Goal: Task Accomplishment & Management: Use online tool/utility

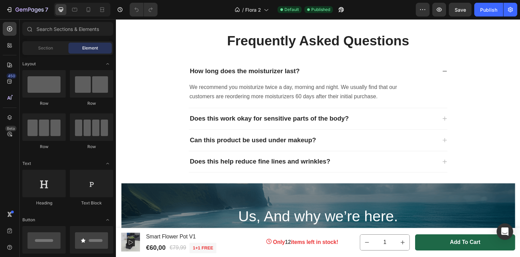
scroll to position [2002, 0]
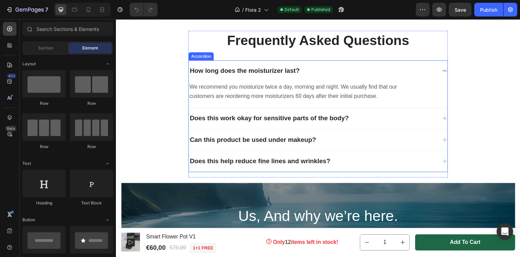
click at [427, 70] on div "How long does the moisturizer last?" at bounding box center [316, 72] width 253 height 11
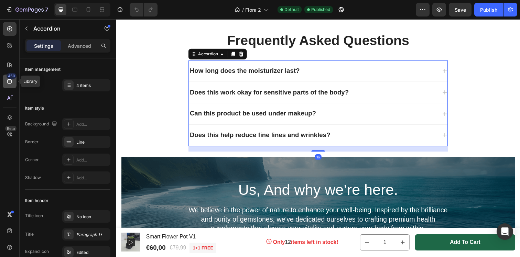
click at [8, 83] on icon at bounding box center [9, 81] width 4 height 4
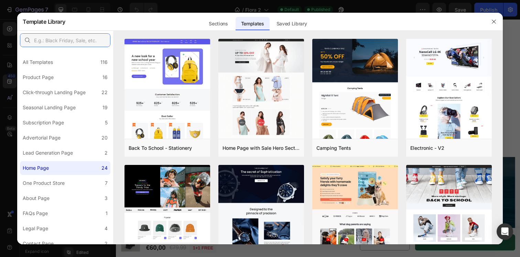
click at [62, 39] on input "text" at bounding box center [65, 40] width 90 height 14
type input "bundles"
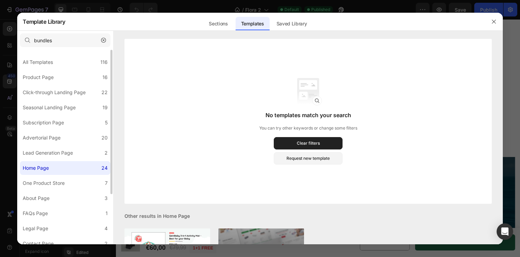
click at [52, 173] on label "Home Page 24" at bounding box center [65, 168] width 90 height 14
click at [62, 164] on label "Home Page 24" at bounding box center [65, 168] width 90 height 14
click at [66, 153] on div "Lead Generation Page" at bounding box center [48, 153] width 50 height 8
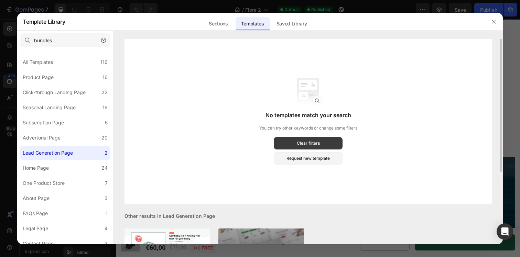
click at [289, 139] on button "Clear filters" at bounding box center [308, 143] width 69 height 12
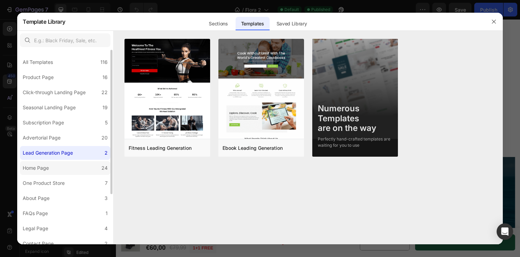
click at [49, 170] on div "Home Page" at bounding box center [36, 168] width 26 height 8
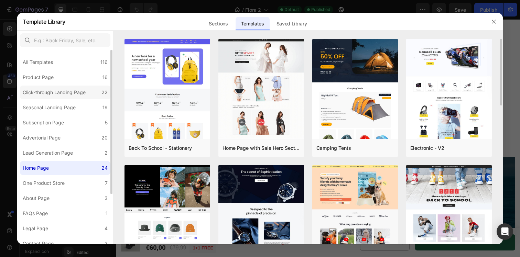
click at [68, 91] on div "Click-through Landing Page" at bounding box center [54, 92] width 63 height 8
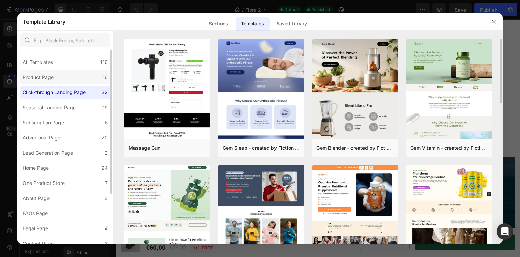
click at [70, 80] on label "Product Page 16" at bounding box center [65, 77] width 90 height 14
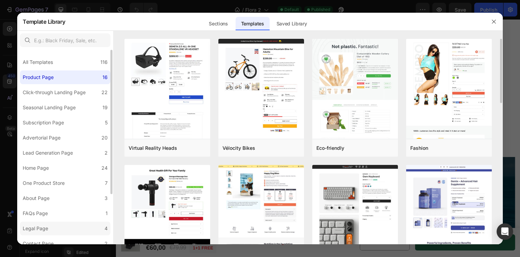
click at [50, 232] on div "Legal Page" at bounding box center [37, 228] width 28 height 8
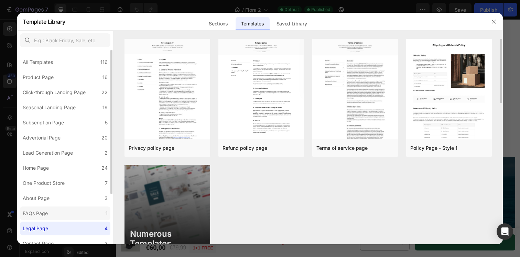
click at [57, 213] on label "FAQs Page 1" at bounding box center [65, 214] width 90 height 14
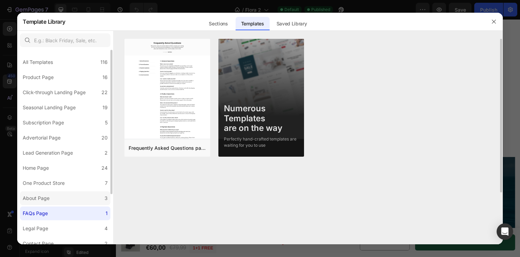
click at [65, 199] on label "About Page 3" at bounding box center [65, 198] width 90 height 14
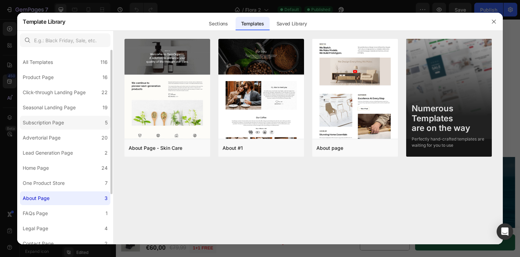
click at [69, 118] on label "Subscription Page 5" at bounding box center [65, 123] width 90 height 14
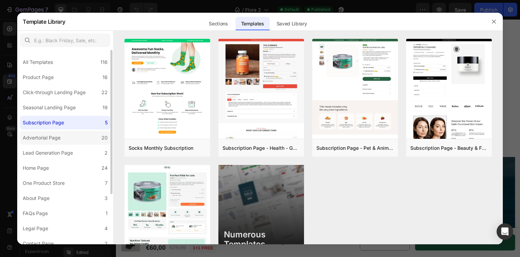
click at [66, 136] on label "Advertorial Page 20" at bounding box center [65, 138] width 90 height 14
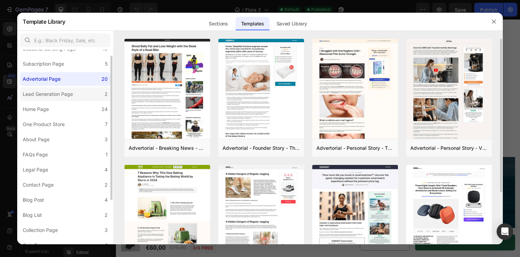
scroll to position [67, 0]
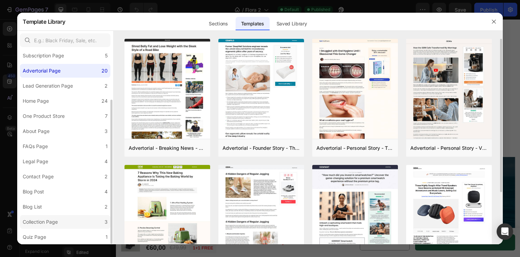
click at [60, 220] on div "Collection Page" at bounding box center [42, 222] width 38 height 8
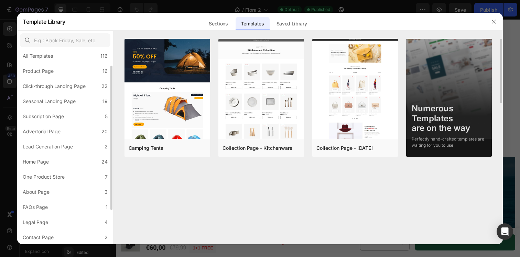
scroll to position [0, 0]
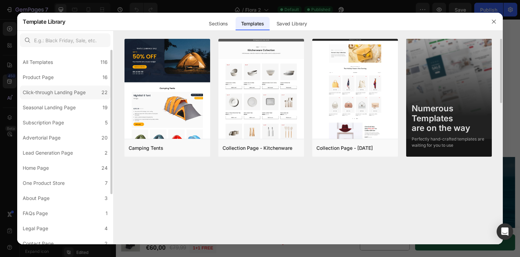
click at [98, 86] on label "Click-through Landing Page 22" at bounding box center [65, 93] width 90 height 14
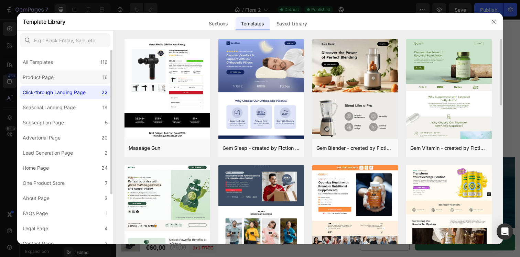
click at [98, 76] on label "Product Page 16" at bounding box center [65, 77] width 90 height 14
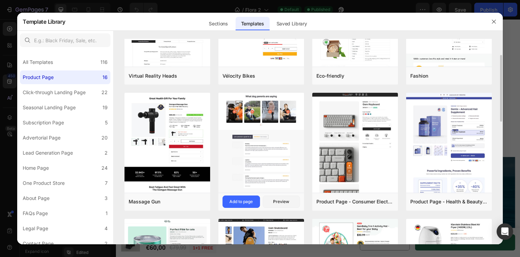
scroll to position [76, 0]
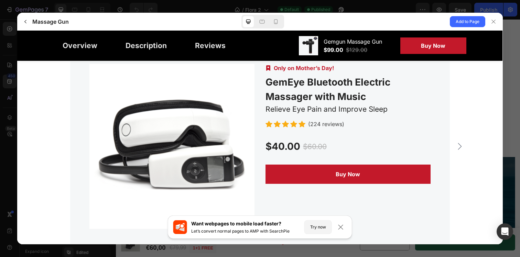
scroll to position [1902, 0]
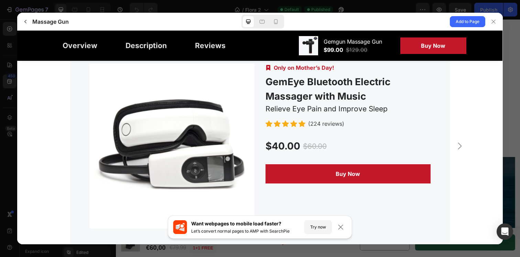
click at [456, 147] on icon "Carousel Next Arrow" at bounding box center [459, 146] width 8 height 8
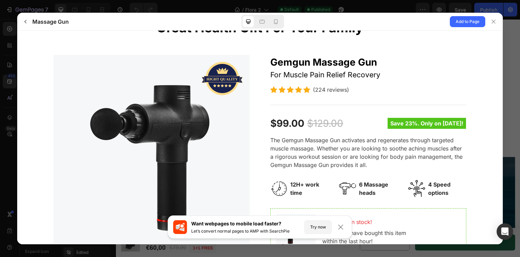
scroll to position [0, 0]
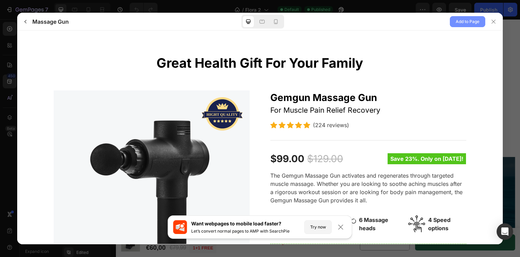
click at [469, 19] on span "Add to Page" at bounding box center [467, 22] width 24 height 8
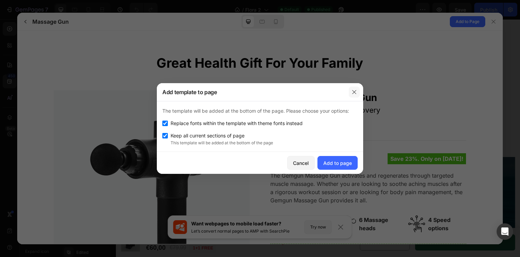
click at [354, 90] on icon "button" at bounding box center [353, 91] width 5 height 5
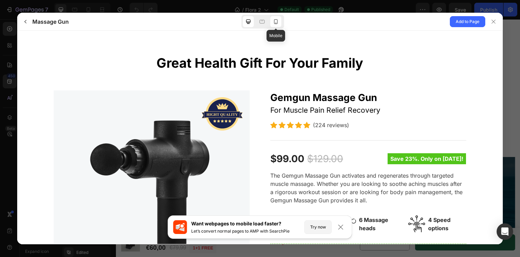
click at [276, 20] on icon at bounding box center [275, 21] width 7 height 7
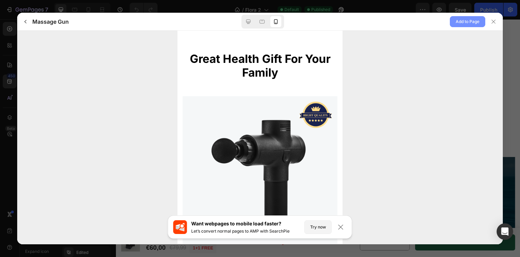
click at [465, 20] on span "Add to Page" at bounding box center [467, 22] width 24 height 8
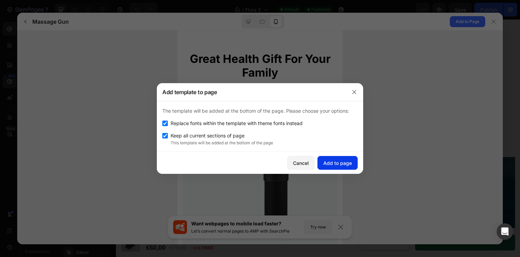
click at [332, 161] on div "Add to page" at bounding box center [337, 162] width 29 height 7
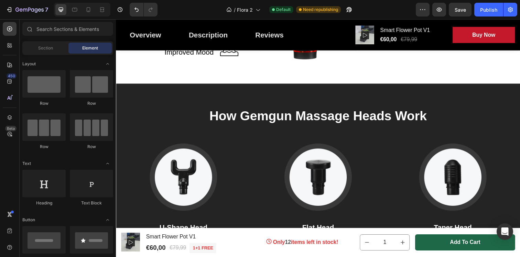
scroll to position [3371, 0]
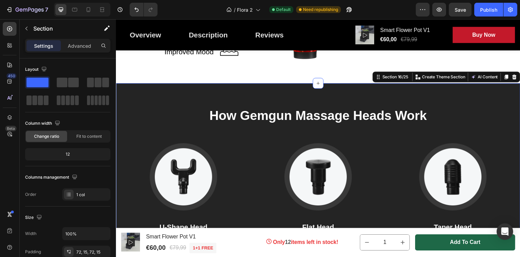
click at [340, 92] on div "How Gemgun Massage Heads Work Heading Image U-Shape Head Text block Suitable fo…" at bounding box center [322, 189] width 412 height 209
click at [519, 76] on icon at bounding box center [522, 78] width 4 height 5
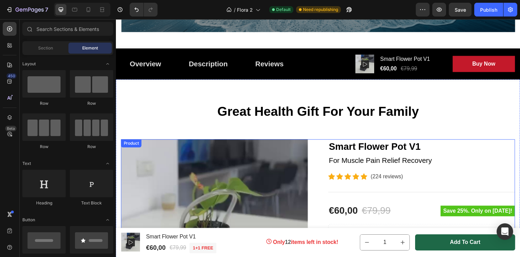
scroll to position [2289, 0]
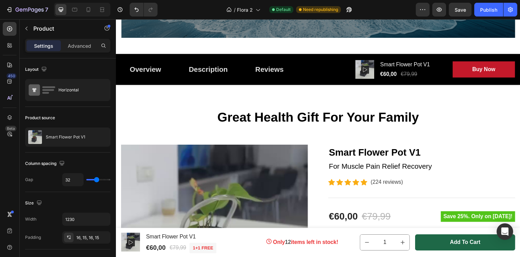
click at [314, 59] on div "Overview Button Description Button Reviews Button Row Product Images Smart Flow…" at bounding box center [322, 71] width 412 height 32
click at [119, 58] on div "Overview Button Description Button Reviews Button Row Product Images Smart Flow…" at bounding box center [322, 71] width 412 height 32
click at [120, 59] on div "Overview Button Description Button Reviews Button Row Product Images Smart Flow…" at bounding box center [322, 71] width 412 height 32
click at [347, 58] on div "Overview Button Description Button Reviews Button Row Product Images Smart Flow…" at bounding box center [322, 71] width 412 height 32
click at [347, 59] on div "Overview Button Description Button Reviews Button Row Product Images Smart Flow…" at bounding box center [322, 71] width 412 height 32
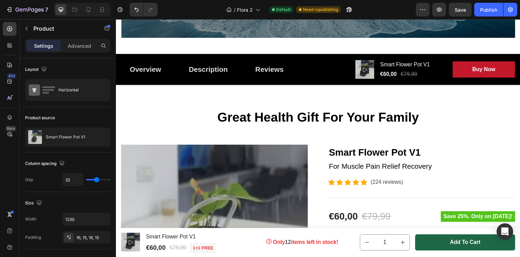
click at [116, 62] on div "Overview Button Description Button Reviews Button Row Product Images Smart Flow…" at bounding box center [322, 71] width 412 height 32
click at [118, 67] on div "Overview Button Description Button Reviews Button Row Product Images Smart Flow…" at bounding box center [322, 71] width 412 height 32
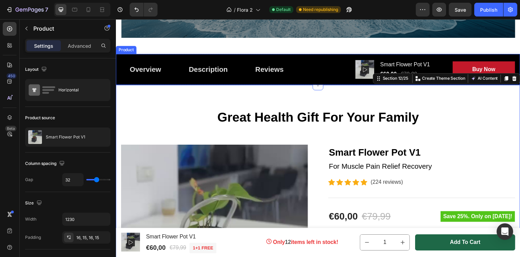
click at [315, 58] on div "Overview Button Description Button Reviews Button Row Product Images Smart Flow…" at bounding box center [322, 71] width 412 height 32
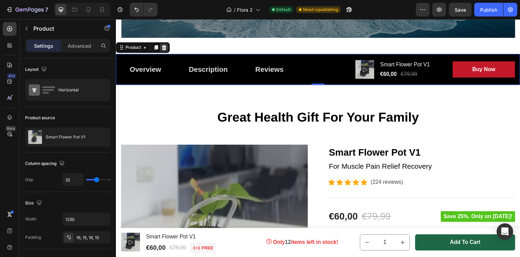
click at [166, 49] on icon at bounding box center [165, 48] width 4 height 5
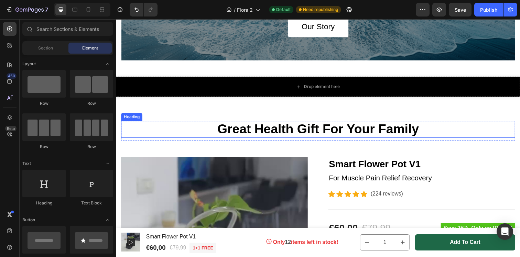
scroll to position [2266, 0]
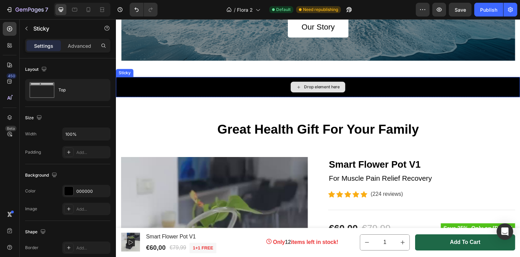
click at [205, 82] on div "Drop element here" at bounding box center [322, 88] width 412 height 21
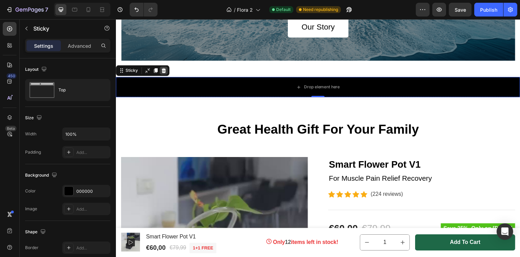
click at [165, 70] on icon at bounding box center [165, 71] width 4 height 5
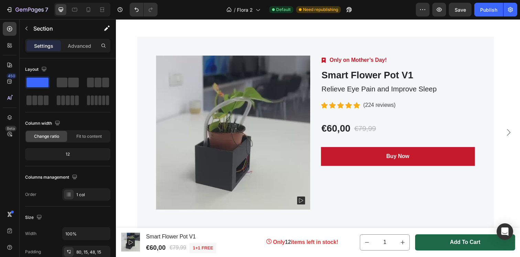
scroll to position [3972, 0]
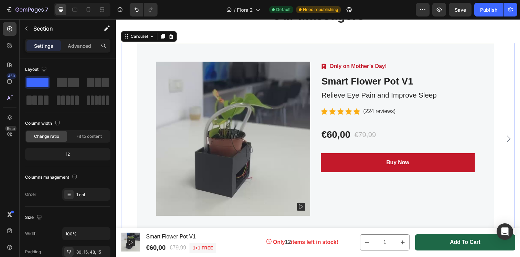
click at [513, 140] on icon "Carousel Next Arrow" at bounding box center [516, 141] width 8 height 8
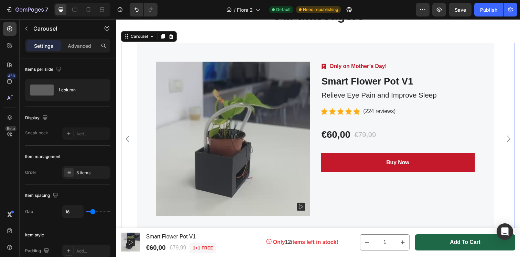
click at [512, 140] on icon "Carousel Next Arrow" at bounding box center [516, 141] width 8 height 8
click at [128, 141] on icon "Carousel Back Arrow" at bounding box center [127, 141] width 8 height 8
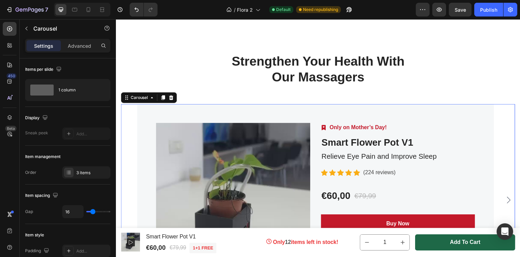
scroll to position [3906, 0]
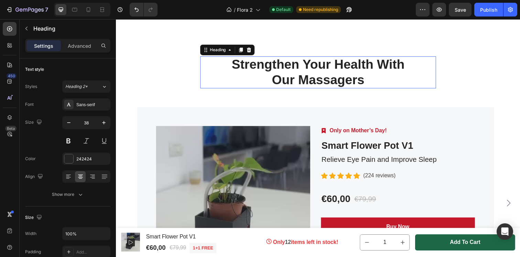
click at [257, 69] on p "Strengthen Your Health With Our Massagers" at bounding box center [321, 73] width 239 height 31
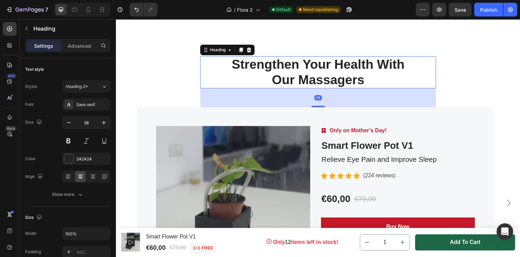
click at [260, 68] on p "Strengthen Your Health With Our Massagers" at bounding box center [321, 73] width 239 height 31
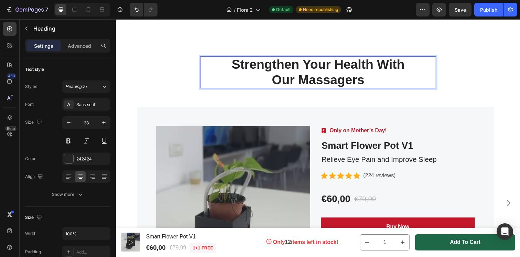
click at [260, 68] on p "Strengthen Your Health With Our Massagers" at bounding box center [321, 73] width 239 height 31
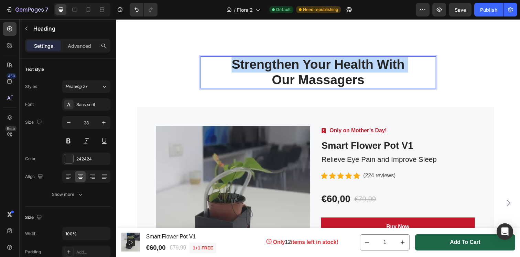
click at [260, 68] on p "Strengthen Your Health With Our Massagers" at bounding box center [321, 73] width 239 height 31
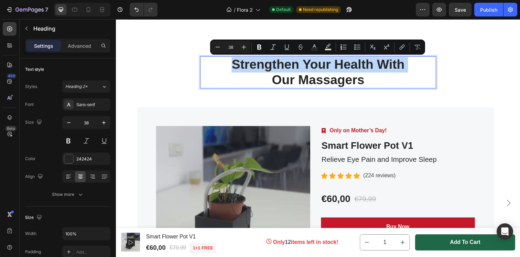
click at [260, 68] on p "Strengthen Your Health With Our Massagers" at bounding box center [321, 73] width 239 height 31
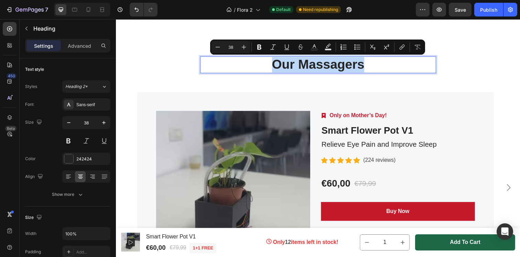
drag, startPoint x: 275, startPoint y: 64, endPoint x: 366, endPoint y: 67, distance: 91.4
click at [366, 67] on p "Our Massagers" at bounding box center [321, 66] width 239 height 16
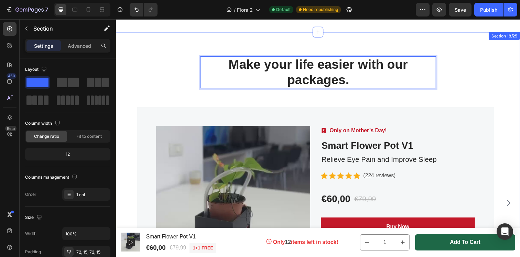
click at [449, 85] on div "Make your life easier with our packages. Heading 56 Row Product Images Image On…" at bounding box center [322, 181] width 402 height 248
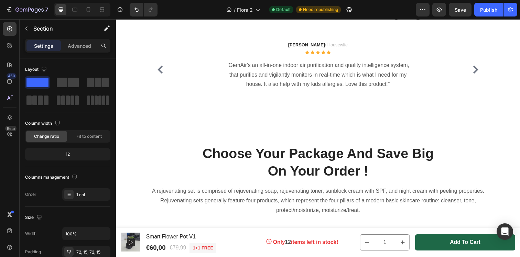
scroll to position [1408, 0]
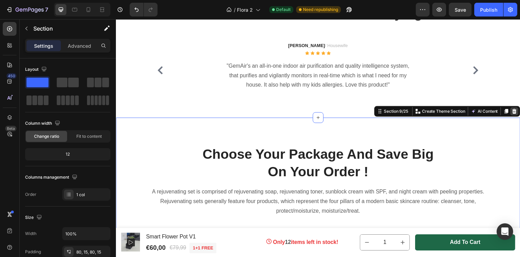
click at [519, 115] on icon at bounding box center [522, 113] width 4 height 5
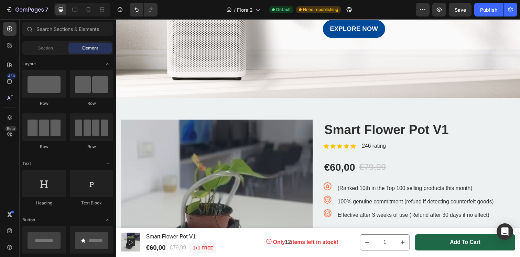
scroll to position [160, 0]
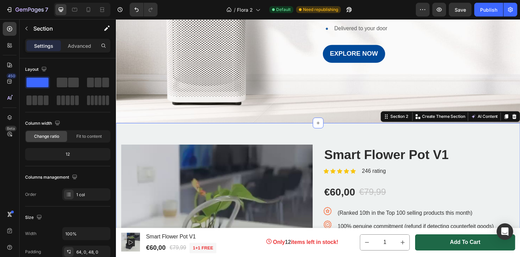
click at [519, 119] on icon at bounding box center [522, 118] width 5 height 5
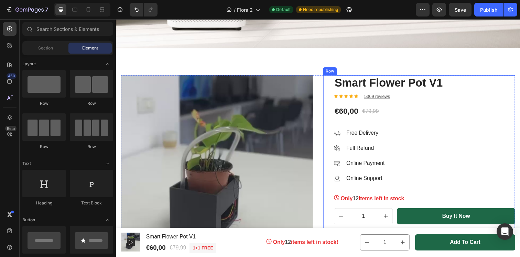
scroll to position [229, 0]
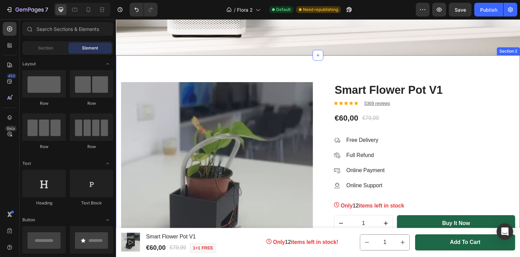
click at [302, 65] on div "Product Images & Gallery Smart Flower Pot V1 Product Title Icon Icon Icon Icon …" at bounding box center [322, 181] width 412 height 251
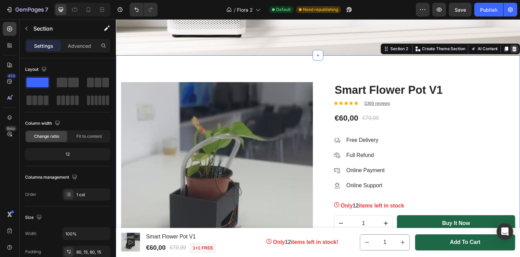
click at [519, 49] on div at bounding box center [522, 49] width 8 height 8
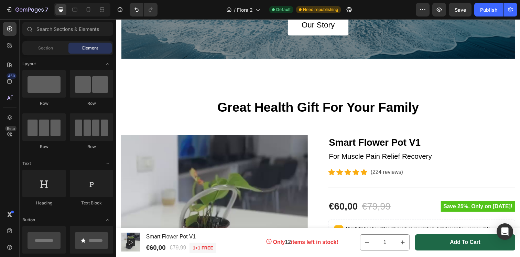
scroll to position [1266, 0]
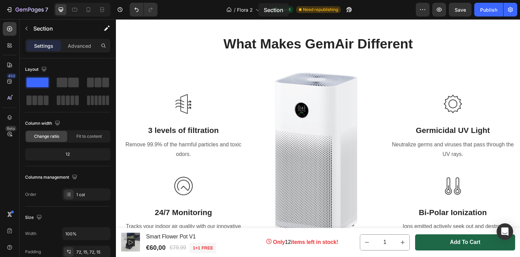
drag, startPoint x: 292, startPoint y: 89, endPoint x: 268, endPoint y: 70, distance: 30.6
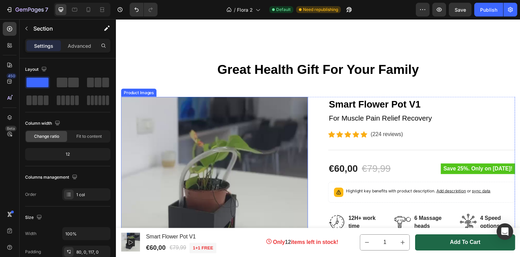
scroll to position [889, 0]
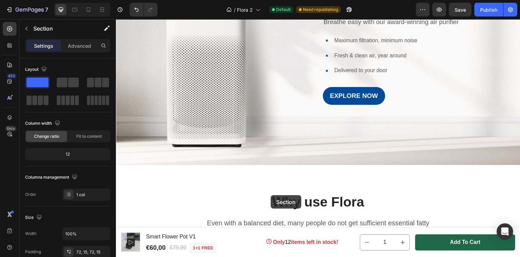
scroll to position [124, 0]
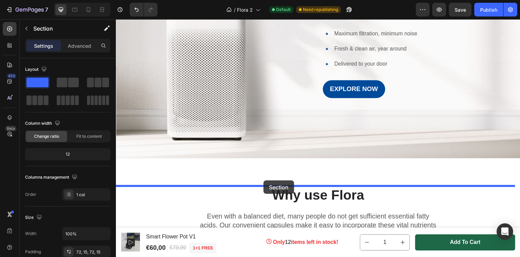
drag, startPoint x: 272, startPoint y: 127, endPoint x: 266, endPoint y: 184, distance: 57.0
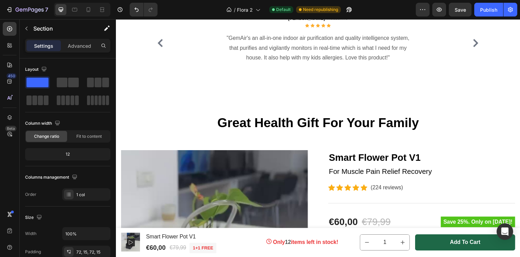
scroll to position [872, 0]
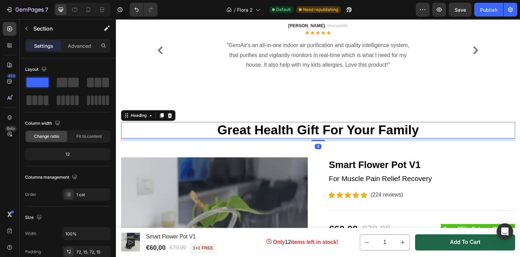
click at [169, 141] on p "Great Health Gift For Your Family" at bounding box center [322, 133] width 401 height 16
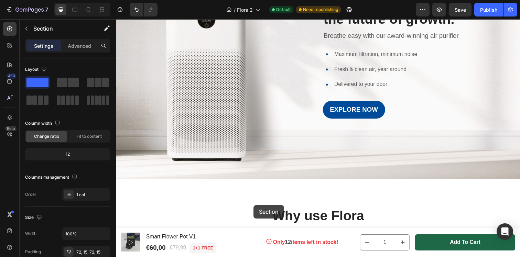
scroll to position [113, 0]
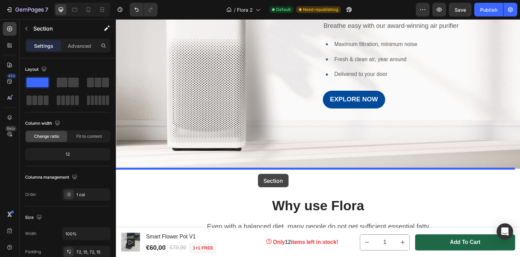
drag, startPoint x: 237, startPoint y: 136, endPoint x: 263, endPoint y: 175, distance: 46.2
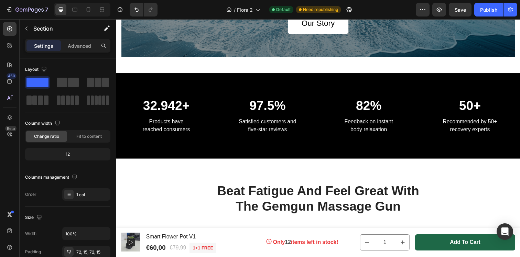
scroll to position [1659, 0]
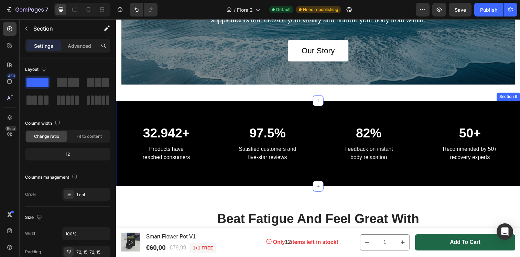
click at [225, 112] on div "32.942+ Heading Products have reached consumers Text block 97.5% Heading Satisf…" at bounding box center [322, 145] width 412 height 87
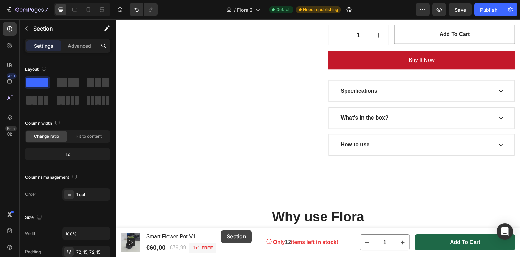
scroll to position [558, 0]
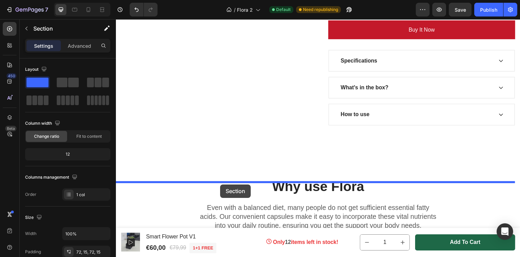
drag, startPoint x: 225, startPoint y: 112, endPoint x: 222, endPoint y: 188, distance: 76.0
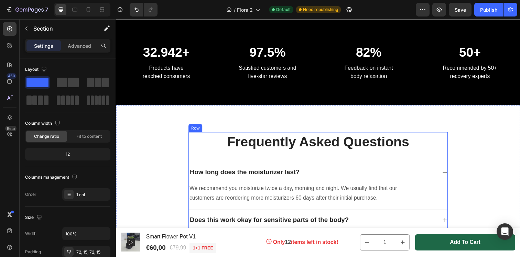
scroll to position [1355, 0]
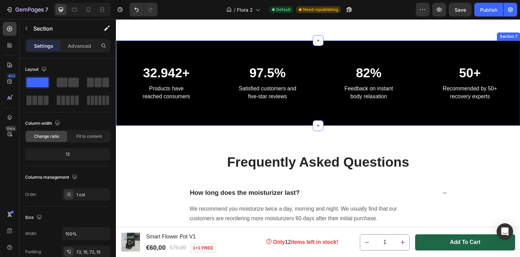
click at [194, 74] on div "32.942+ Heading Products have reached consumers Text block 97.5% Heading Satisf…" at bounding box center [322, 84] width 412 height 87
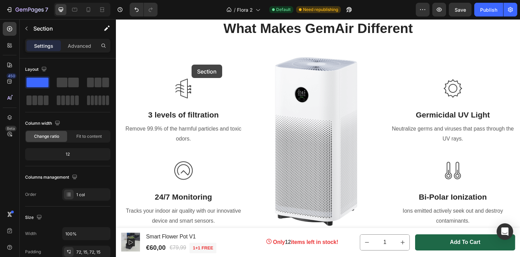
scroll to position [793, 0]
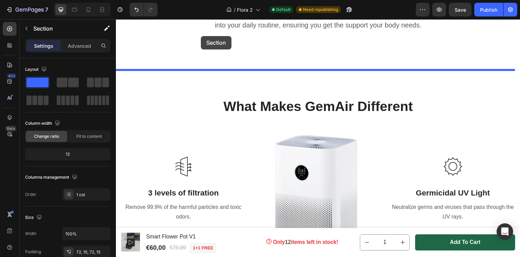
drag, startPoint x: 194, startPoint y: 74, endPoint x: 202, endPoint y: 36, distance: 38.4
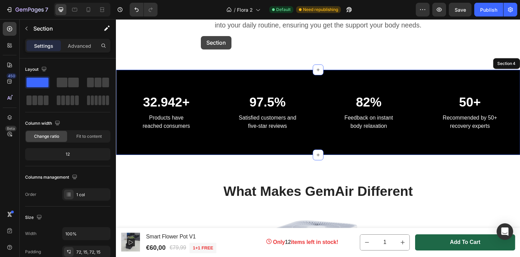
scroll to position [753, 0]
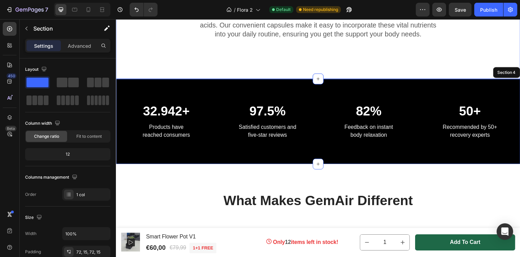
click at [214, 57] on div "Why use Flora Heading Even with a balanced diet, many people do not get suffici…" at bounding box center [322, 18] width 412 height 123
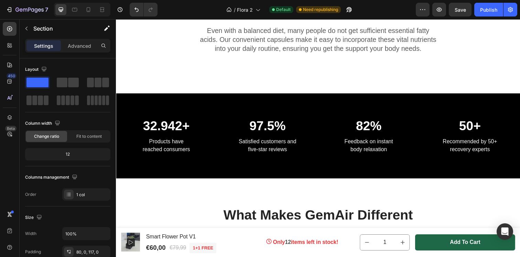
scroll to position [739, 0]
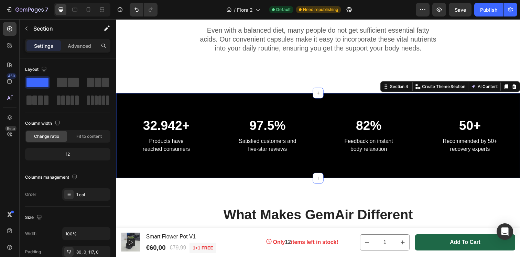
click at [206, 105] on div "32.942+ Heading Products have reached consumers Text block 97.5% Heading Satisf…" at bounding box center [322, 137] width 412 height 87
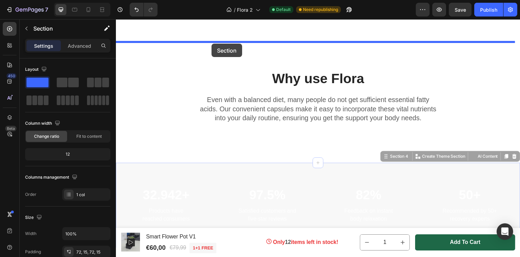
drag, startPoint x: 206, startPoint y: 105, endPoint x: 213, endPoint y: 44, distance: 61.2
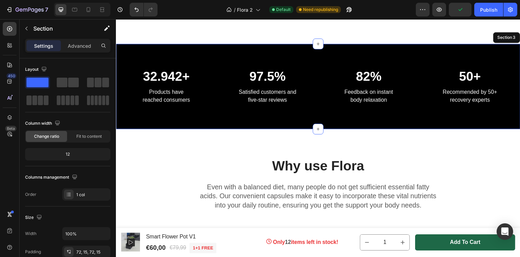
click at [218, 120] on div "32.942+ Heading Products have reached consumers Text block 97.5% Heading Satisf…" at bounding box center [322, 87] width 412 height 87
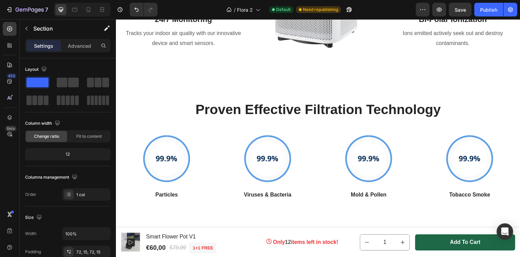
scroll to position [1117, 0]
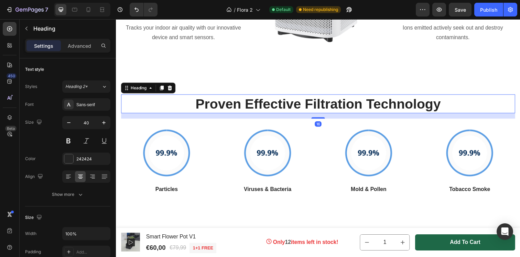
click at [164, 102] on p "Proven Effective Filtration Technology" at bounding box center [322, 106] width 401 height 18
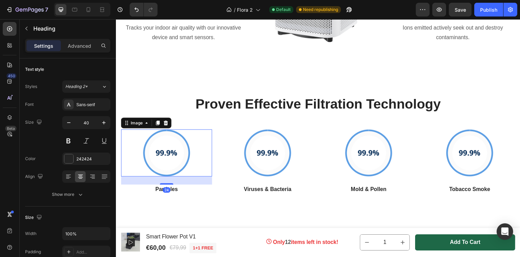
click at [207, 143] on div at bounding box center [167, 156] width 93 height 48
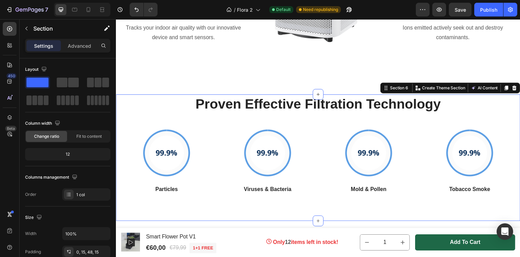
click at [221, 121] on div "Proven Effective Filtration Technology Heading Row Image Particles Text block I…" at bounding box center [322, 152] width 402 height 113
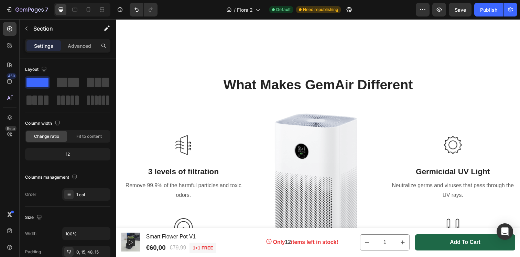
scroll to position [872, 0]
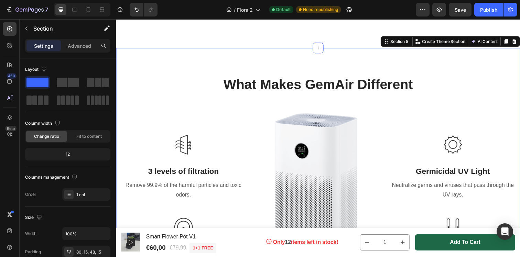
click at [178, 108] on div "What Makes GemAir Different Heading Row Image 3 levels of filtration Text block…" at bounding box center [322, 200] width 402 height 248
click at [519, 41] on div at bounding box center [522, 42] width 8 height 8
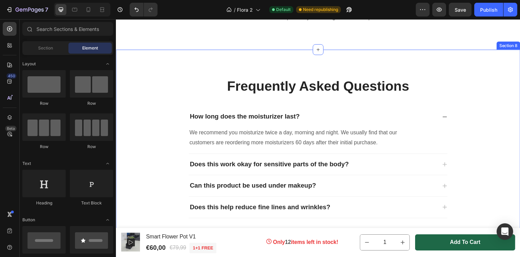
scroll to position [1143, 0]
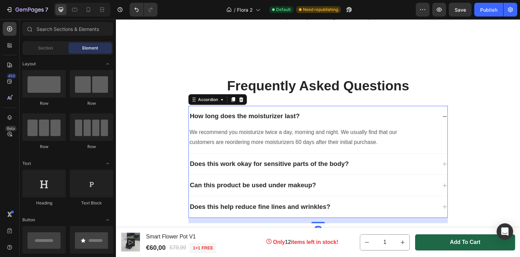
click at [449, 119] on icon at bounding box center [451, 118] width 4 height 1
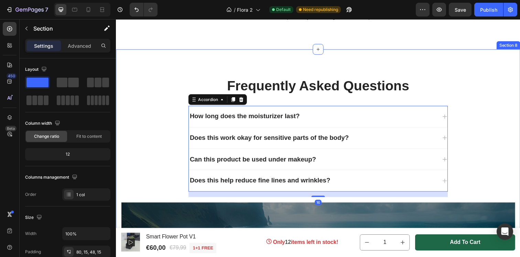
click at [131, 121] on div "Frequently Asked Questions Heading How long does the moisturizer last? Does thi…" at bounding box center [322, 211] width 402 height 268
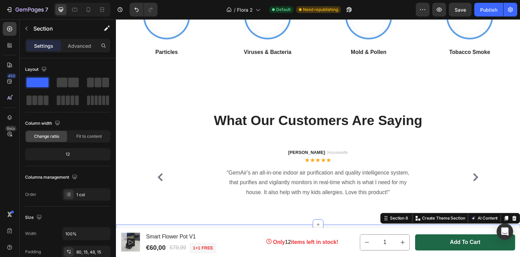
scroll to position [958, 0]
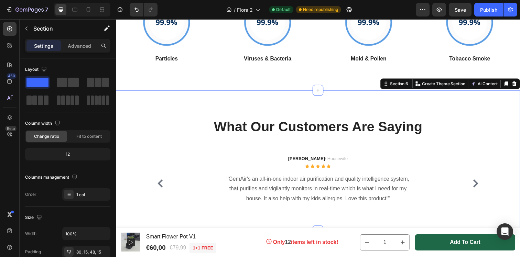
click at [144, 114] on div "What Our Customers Are Saying Heading Image [PERSON_NAME] / Housewife Text bloc…" at bounding box center [322, 164] width 412 height 144
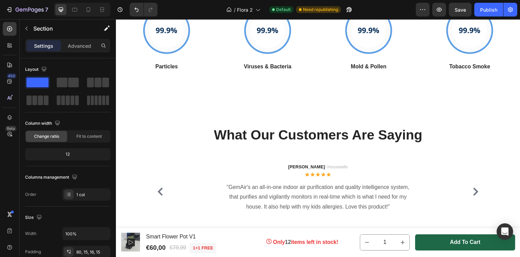
scroll to position [949, 0]
click at [187, 115] on div "What Our Customers Are Saying Heading Image [PERSON_NAME] / Housewife Text bloc…" at bounding box center [322, 172] width 412 height 144
click at [276, 127] on div "What Our Customers Are Saying Heading Image [PERSON_NAME] / Housewife Text bloc…" at bounding box center [322, 172] width 412 height 144
click at [238, 168] on div "Image" at bounding box center [250, 170] width 52 height 11
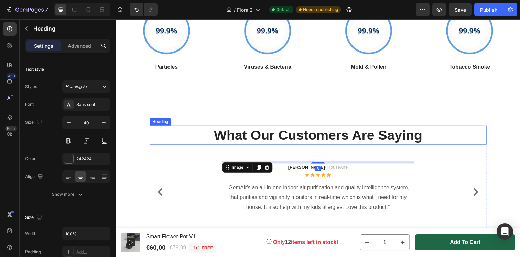
click at [194, 147] on div "What Our Customers Are Saying Heading" at bounding box center [322, 137] width 344 height 19
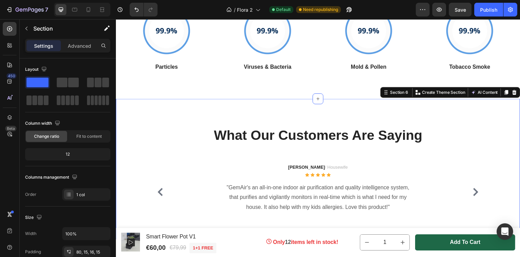
click at [212, 107] on div "What Our Customers Are Saying Heading Image [PERSON_NAME] / Housewife Text bloc…" at bounding box center [322, 172] width 412 height 144
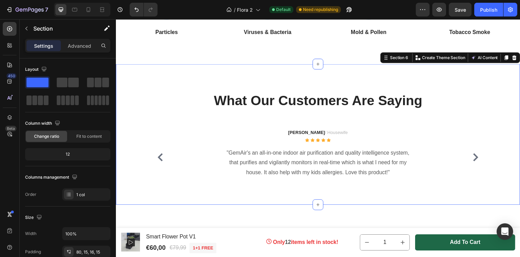
scroll to position [991, 0]
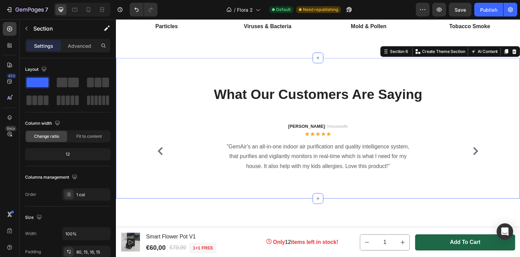
click at [157, 66] on div "What Our Customers Are Saying Heading Image [PERSON_NAME] / Housewife Text bloc…" at bounding box center [322, 131] width 412 height 144
click at [519, 53] on icon at bounding box center [522, 51] width 5 height 5
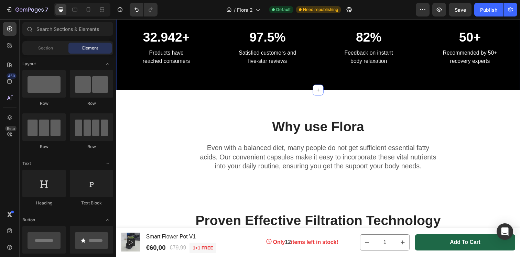
scroll to position [698, 0]
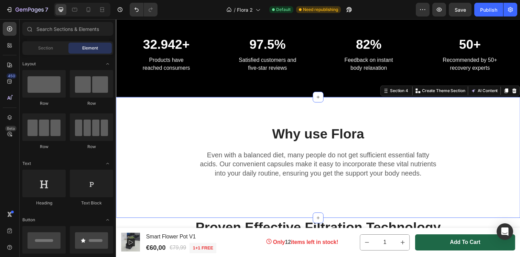
click at [181, 110] on div "Why use Flora Heading Even with a balanced diet, many people do not get suffici…" at bounding box center [322, 160] width 412 height 123
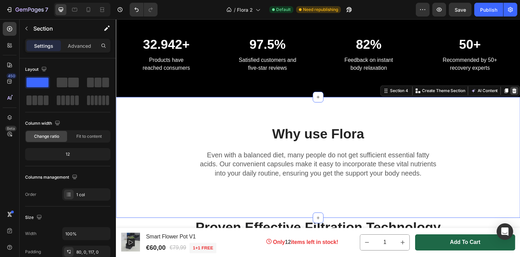
click at [519, 90] on icon at bounding box center [522, 91] width 5 height 5
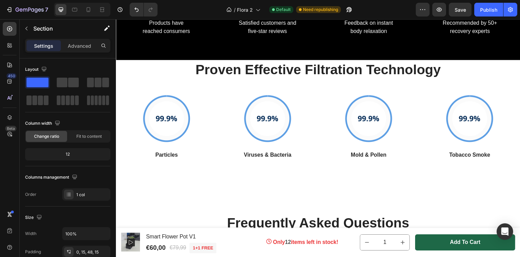
scroll to position [730, 0]
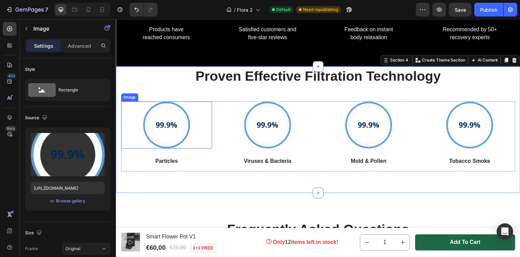
click at [129, 143] on div at bounding box center [167, 127] width 93 height 48
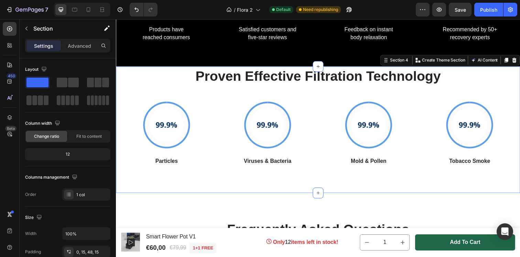
click at [119, 130] on div "Proven Effective Filtration Technology Heading Row Image Particles Text block I…" at bounding box center [322, 131] width 412 height 129
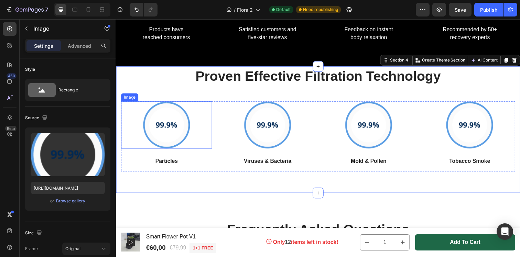
click at [124, 131] on div at bounding box center [167, 127] width 93 height 48
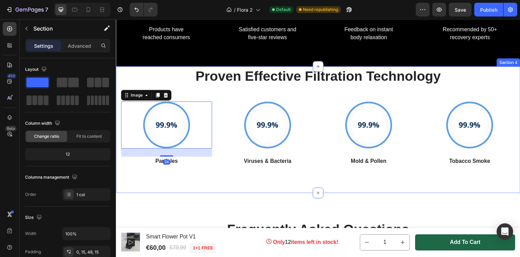
click at [137, 179] on div "Proven Effective Filtration Technology Heading Row Image 24 Particles Text bloc…" at bounding box center [322, 123] width 402 height 113
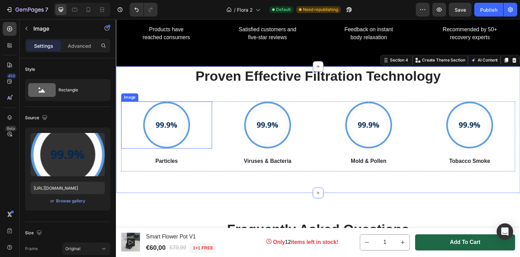
click at [155, 118] on img at bounding box center [167, 127] width 48 height 48
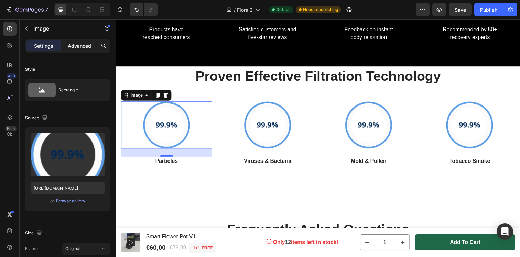
click at [85, 47] on p "Advanced" at bounding box center [79, 45] width 23 height 7
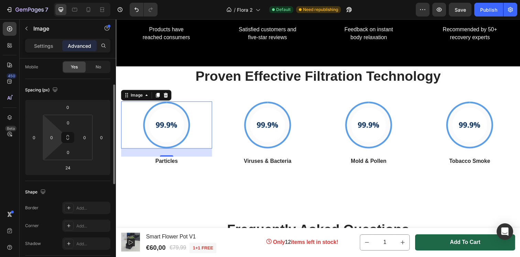
scroll to position [55, 0]
click at [46, 0] on html "7 / Flora 2 Default Need republishing Preview Save Publish 450 Beta Sections(18…" at bounding box center [260, 0] width 520 height 0
click at [51, 0] on html "7 / Flora 2 Default Need republishing Preview Save Publish 450 Beta Sections(18…" at bounding box center [260, 0] width 520 height 0
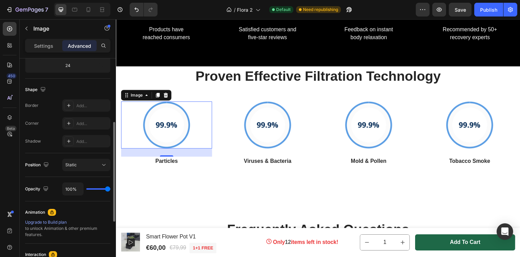
scroll to position [162, 0]
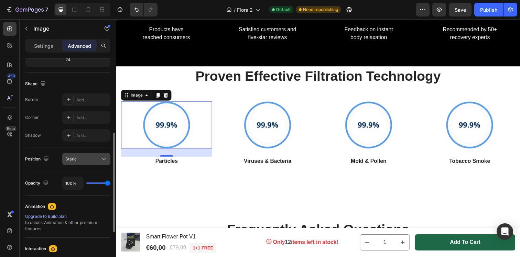
click at [81, 159] on div "Static" at bounding box center [82, 159] width 35 height 6
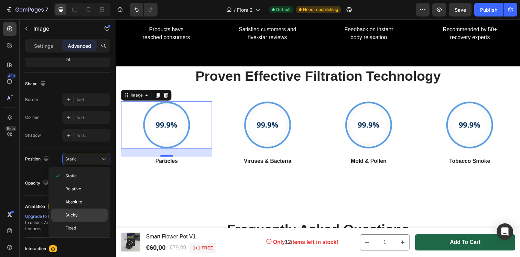
click at [83, 214] on p "Sticky" at bounding box center [84, 215] width 39 height 6
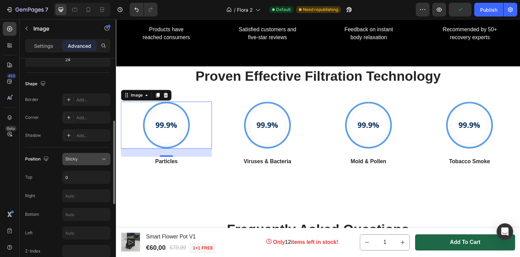
click at [86, 160] on div "Sticky" at bounding box center [82, 159] width 35 height 6
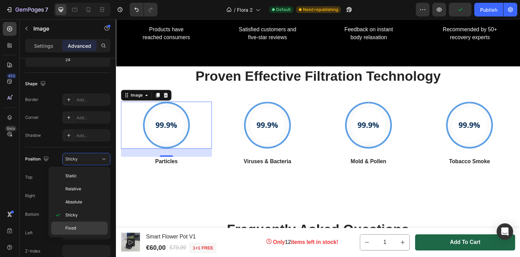
click at [82, 226] on p "Fixed" at bounding box center [84, 228] width 39 height 6
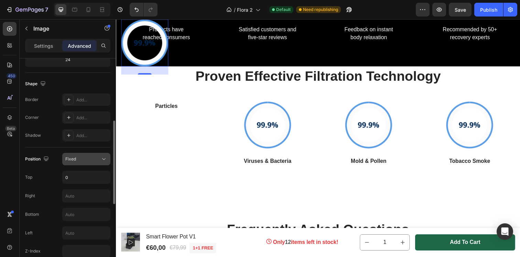
click at [88, 155] on button "Fixed" at bounding box center [86, 159] width 48 height 12
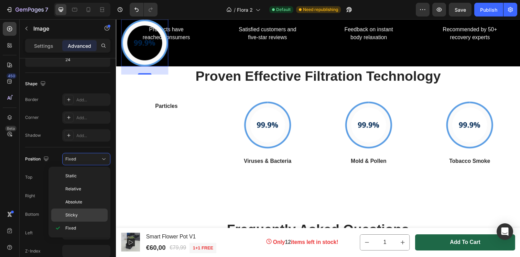
click at [85, 210] on div "Sticky" at bounding box center [79, 215] width 56 height 13
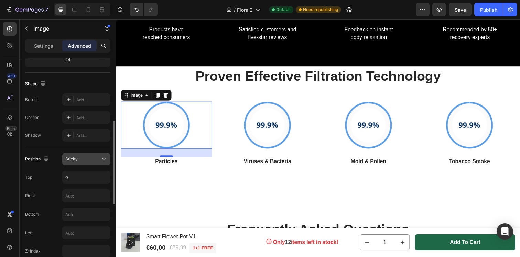
click at [87, 159] on div "Sticky" at bounding box center [82, 159] width 35 height 6
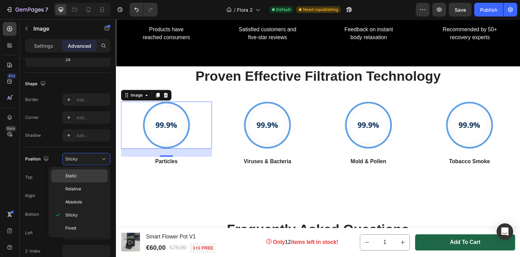
click at [82, 176] on p "Static" at bounding box center [84, 176] width 39 height 6
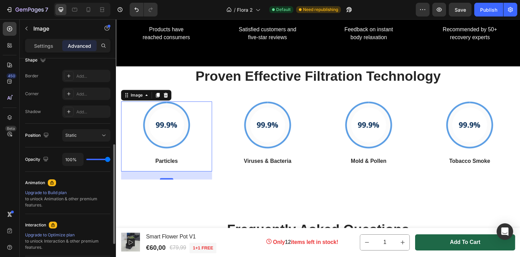
scroll to position [188, 0]
click at [62, 191] on div "Upgrade to Build plan" at bounding box center [67, 191] width 85 height 6
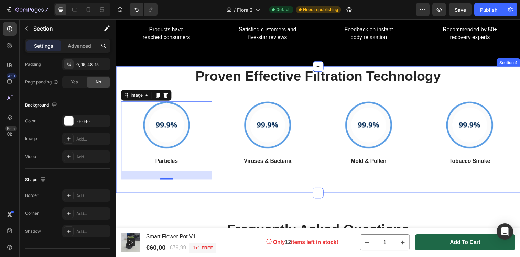
click at [119, 73] on div "Proven Effective Filtration Technology Heading Row Image 24 Particles Text bloc…" at bounding box center [322, 131] width 412 height 129
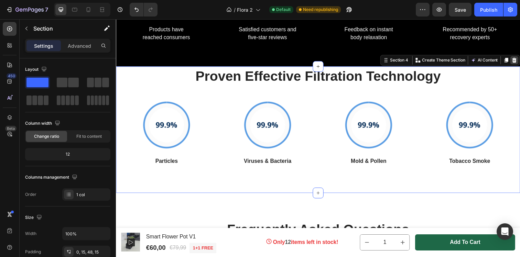
click at [519, 61] on icon at bounding box center [522, 60] width 4 height 5
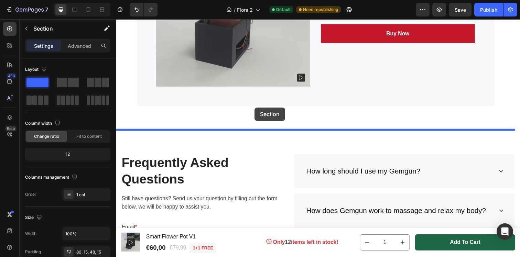
scroll to position [2369, 0]
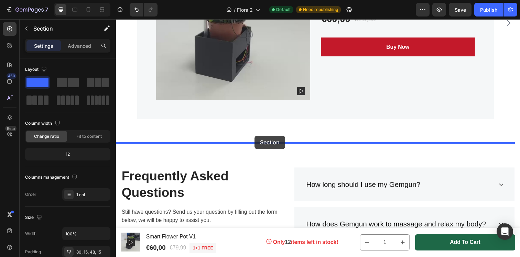
drag, startPoint x: 131, startPoint y: 40, endPoint x: 257, endPoint y: 138, distance: 160.4
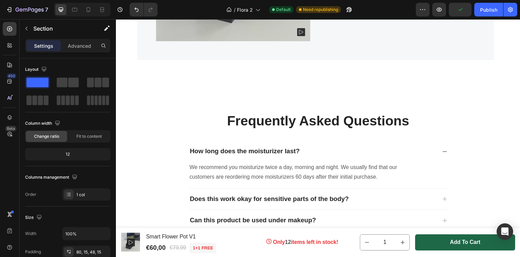
scroll to position [2090, 0]
click at [198, 94] on div "Frequently Asked Questions Heading How long does the moisturizer last? We recom…" at bounding box center [322, 255] width 412 height 338
click at [179, 138] on div "Frequently Asked Questions Heading How long does the moisturizer last? We recom…" at bounding box center [322, 261] width 402 height 294
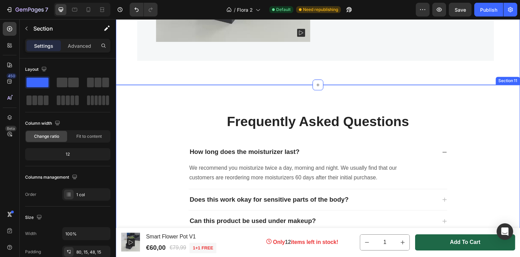
click at [235, 106] on div "Frequently Asked Questions Heading How long does the moisturizer last? We recom…" at bounding box center [322, 255] width 412 height 338
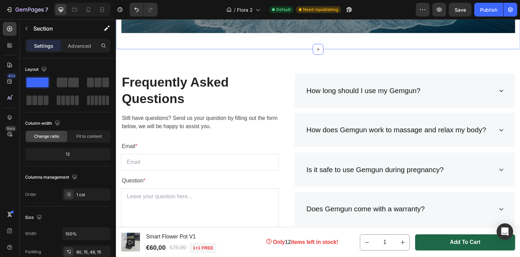
scroll to position [2467, 0]
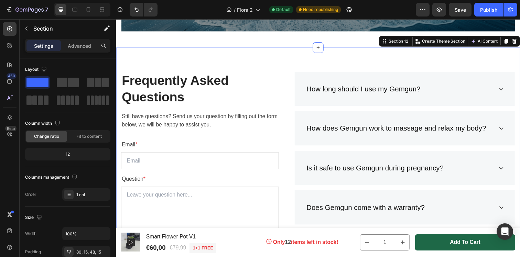
click at [232, 56] on div "Frequently Asked Questions Heading Still have questions? Send us your question …" at bounding box center [322, 211] width 412 height 327
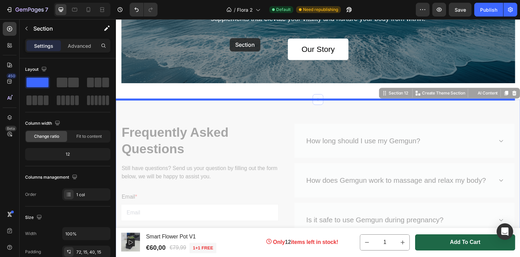
scroll to position [2366, 0]
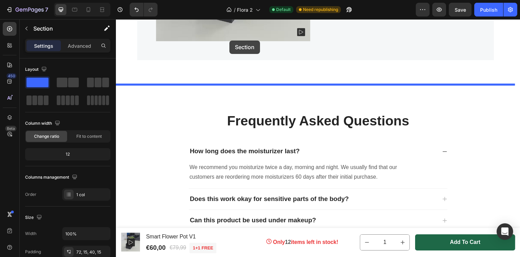
scroll to position [2085, 0]
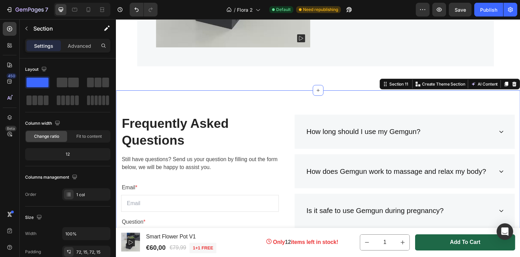
click at [228, 115] on div "Frequently Asked Questions Heading Still have questions? Send us your question …" at bounding box center [322, 255] width 412 height 327
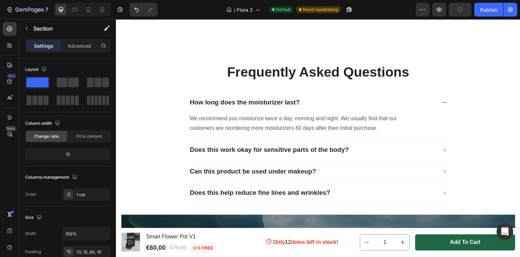
scroll to position [2453, 0]
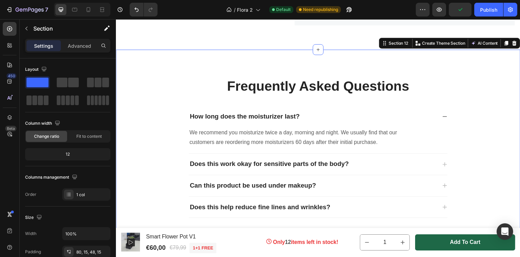
click at [182, 76] on div "Frequently Asked Questions Heading How long does the moisturizer last? We recom…" at bounding box center [322, 219] width 412 height 338
click at [519, 44] on div at bounding box center [522, 44] width 8 height 8
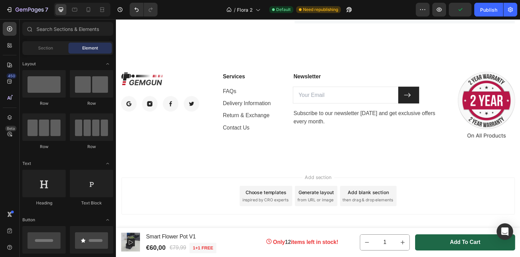
scroll to position [2459, 0]
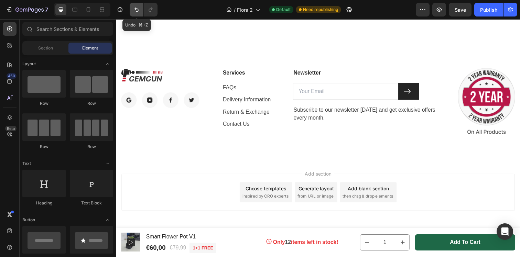
click at [137, 13] on icon "Undo/Redo" at bounding box center [136, 9] width 7 height 7
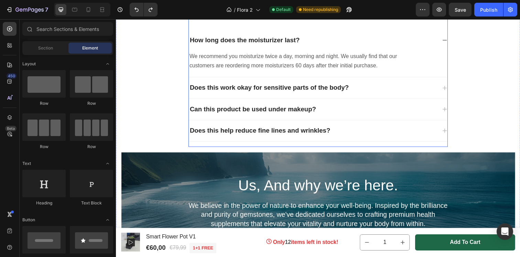
scroll to position [2532, 0]
click at [143, 92] on div "Frequently Asked Questions Heading How long does the moisturizer last? We recom…" at bounding box center [322, 146] width 402 height 294
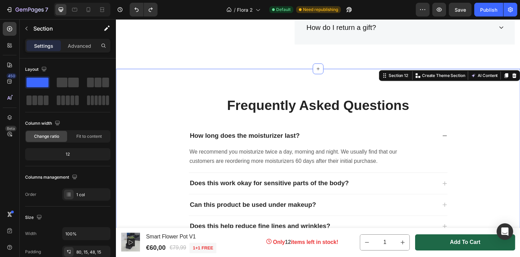
scroll to position [2427, 0]
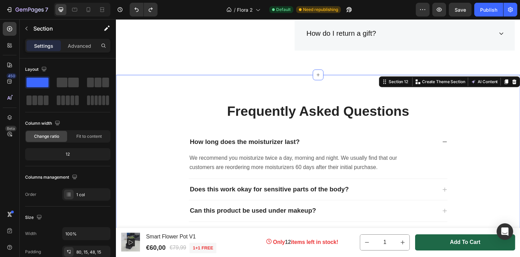
click at [210, 83] on div "Frequently Asked Questions Heading How long does the moisturizer last? We recom…" at bounding box center [322, 245] width 412 height 338
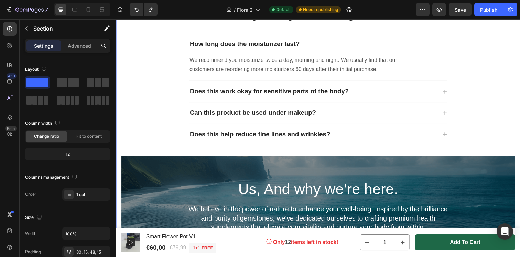
scroll to position [2489, 0]
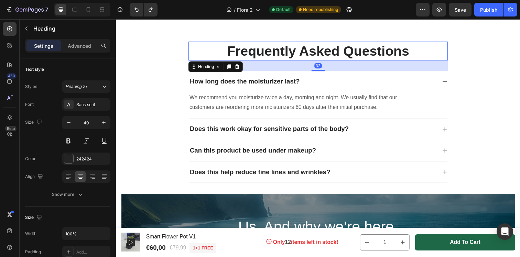
click at [213, 48] on p "Frequently Asked Questions" at bounding box center [321, 52] width 263 height 18
click at [177, 58] on div "Frequently Asked Questions Heading 32 How long does the moisturizer last? We re…" at bounding box center [322, 189] width 402 height 294
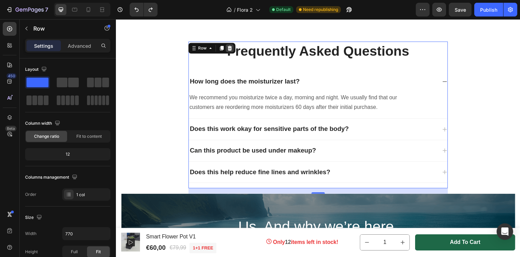
click at [231, 47] on icon at bounding box center [231, 48] width 5 height 5
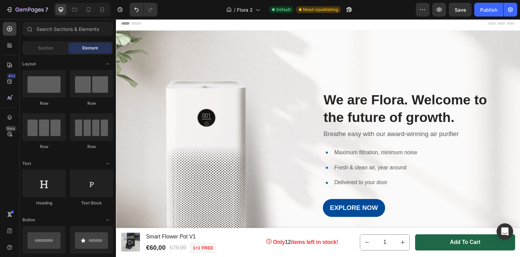
scroll to position [0, 0]
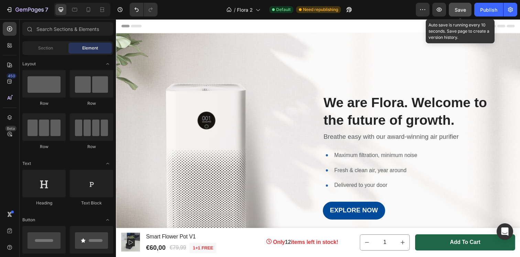
click at [466, 11] on button "Save" at bounding box center [459, 10] width 23 height 14
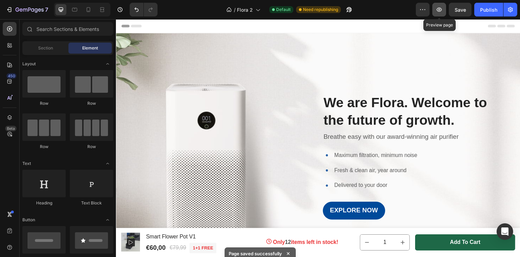
click at [440, 9] on icon "button" at bounding box center [438, 10] width 5 height 4
